Goal: Navigation & Orientation: Find specific page/section

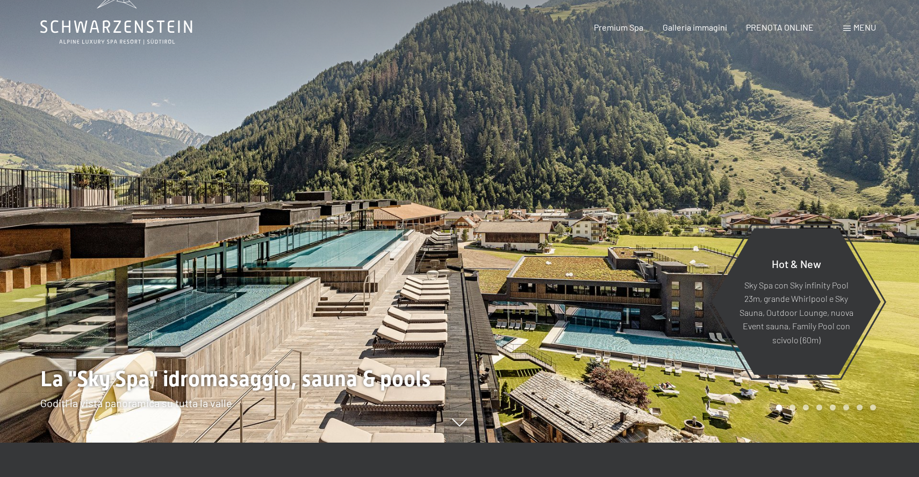
scroll to position [54, 0]
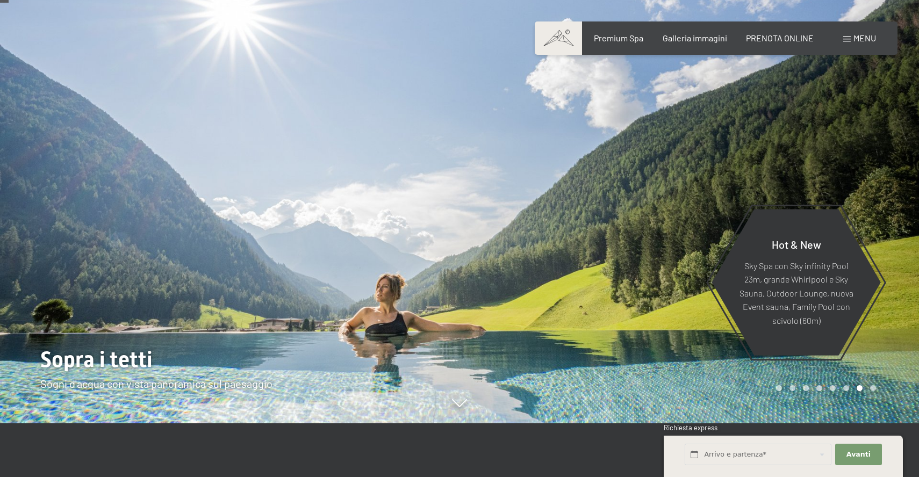
click at [864, 163] on div at bounding box center [690, 184] width 460 height 477
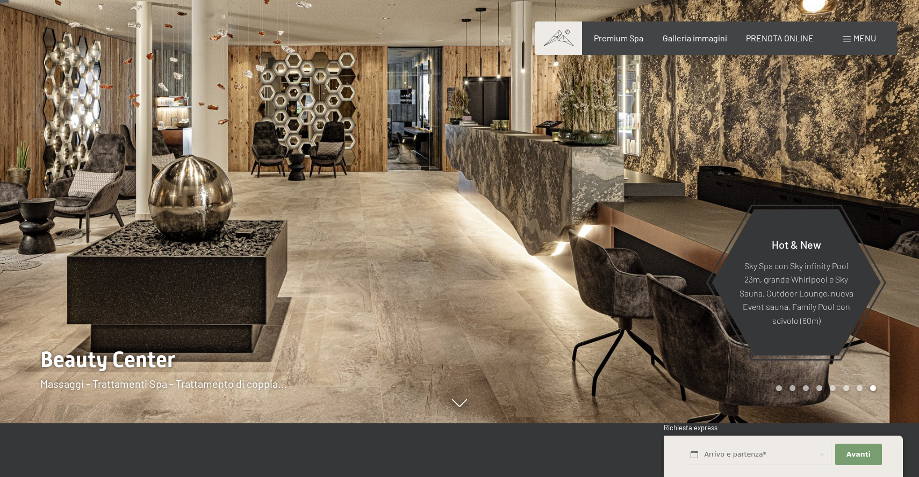
click at [864, 163] on div at bounding box center [690, 184] width 460 height 477
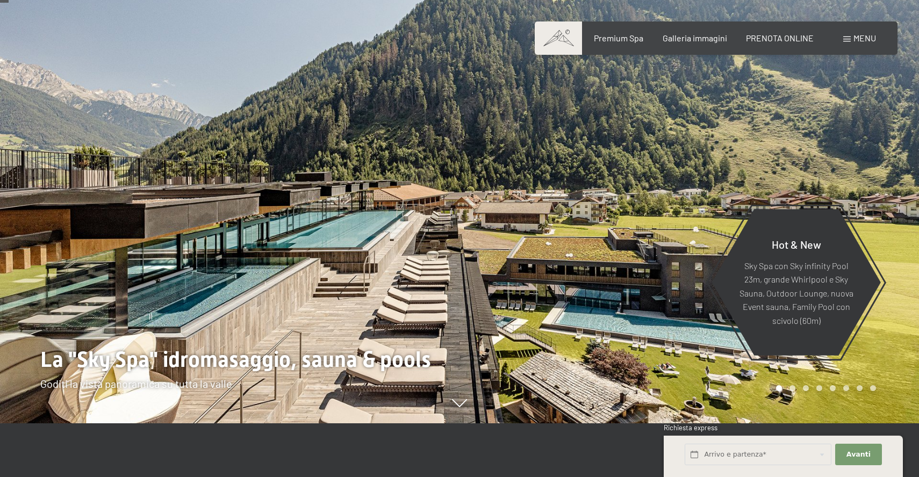
click at [864, 163] on div at bounding box center [690, 184] width 460 height 477
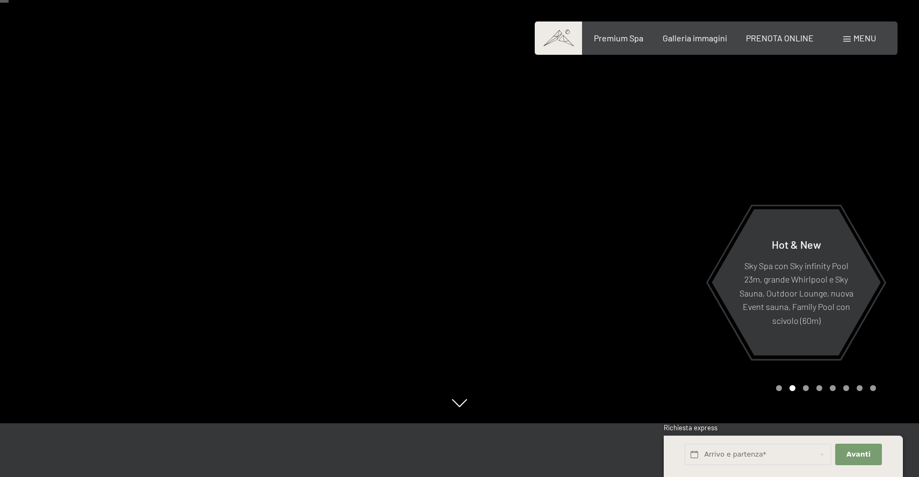
click at [864, 163] on div at bounding box center [690, 184] width 460 height 477
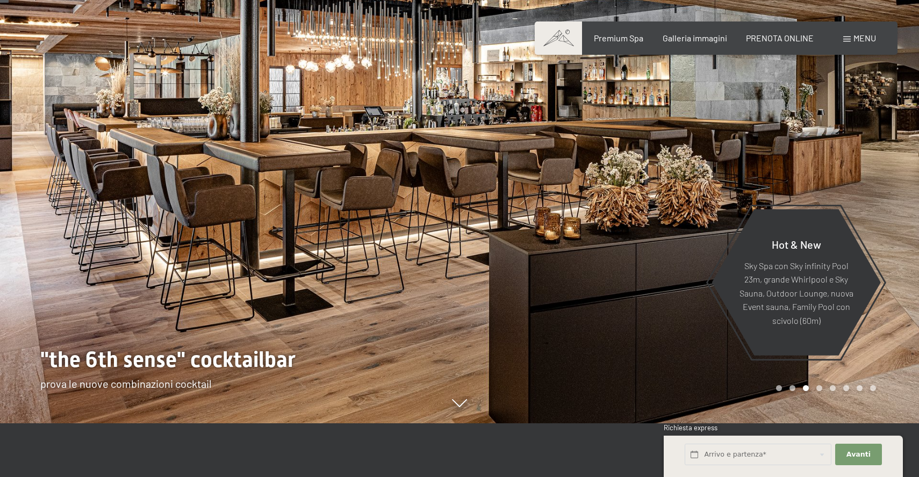
click at [864, 163] on div at bounding box center [690, 184] width 460 height 477
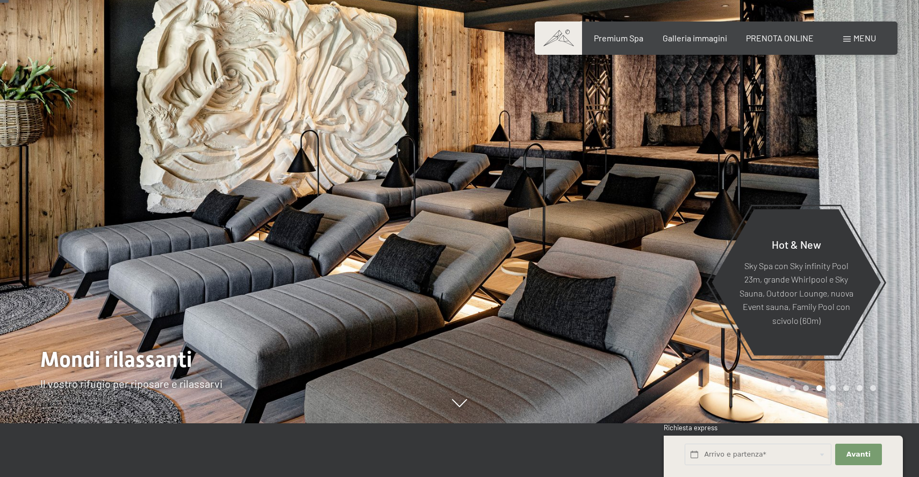
click at [864, 163] on div at bounding box center [690, 184] width 460 height 477
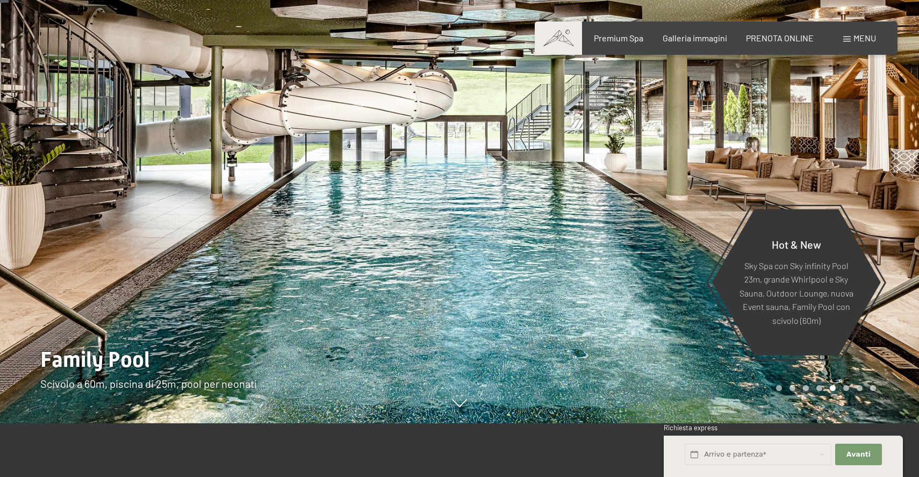
click at [864, 163] on div at bounding box center [690, 184] width 460 height 477
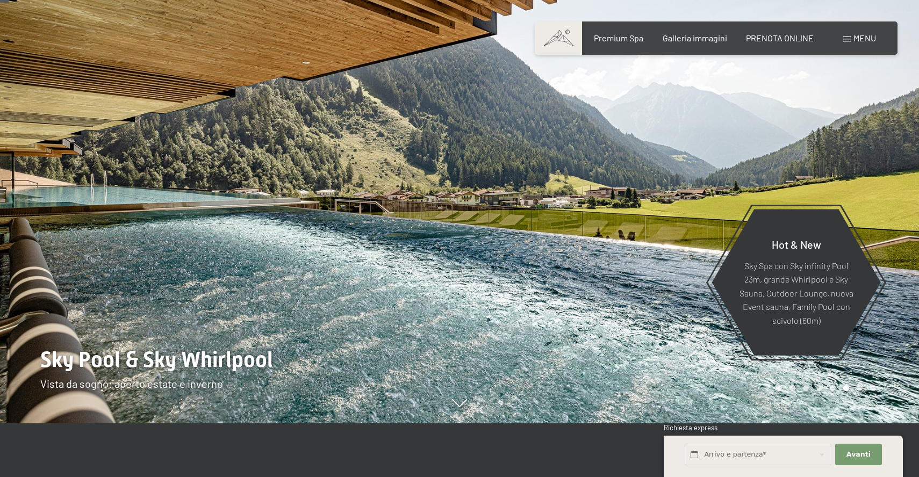
click at [864, 163] on div at bounding box center [690, 184] width 460 height 477
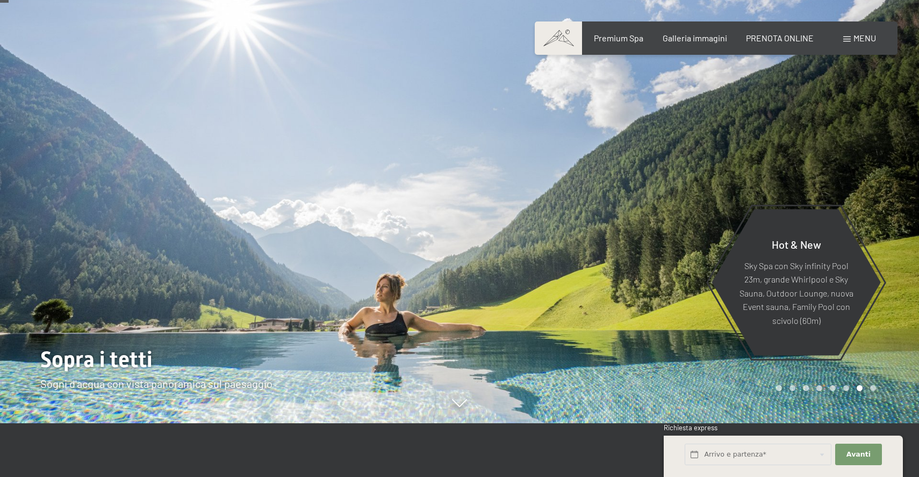
click at [864, 163] on div at bounding box center [690, 184] width 460 height 477
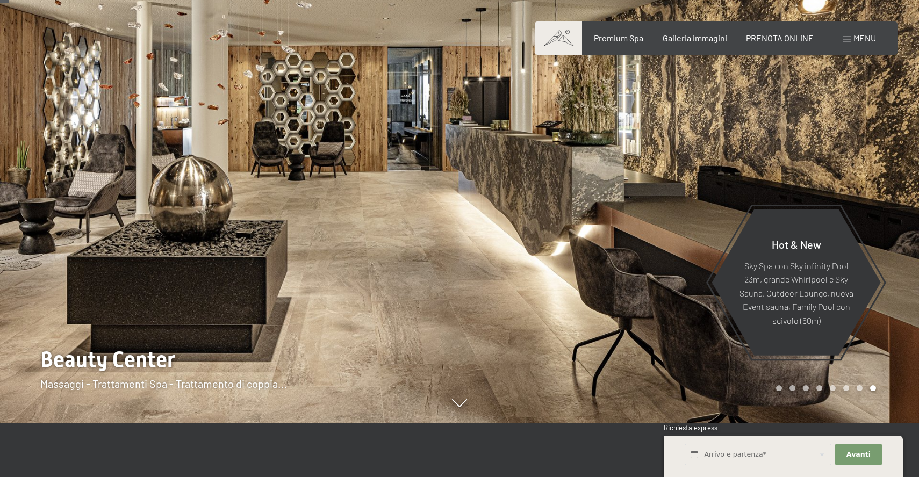
click at [864, 163] on div at bounding box center [690, 184] width 460 height 477
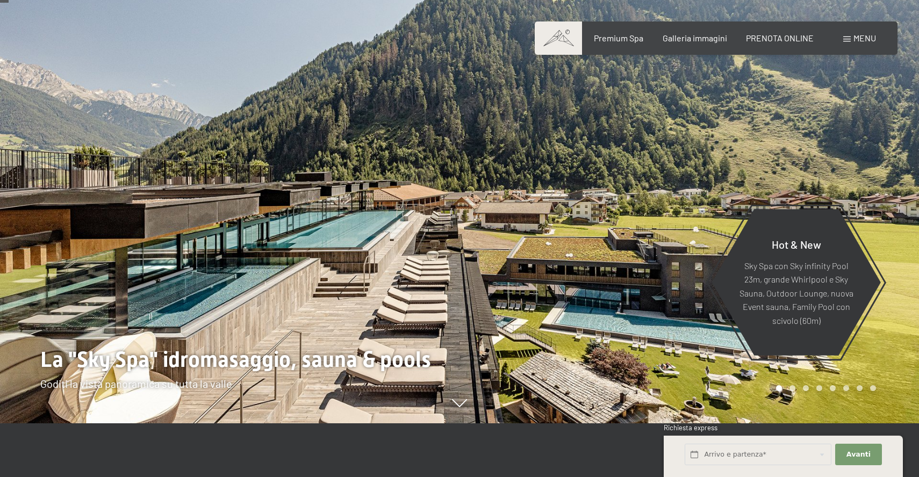
click at [864, 163] on div at bounding box center [690, 184] width 460 height 477
